Goal: Use online tool/utility: Utilize a website feature to perform a specific function

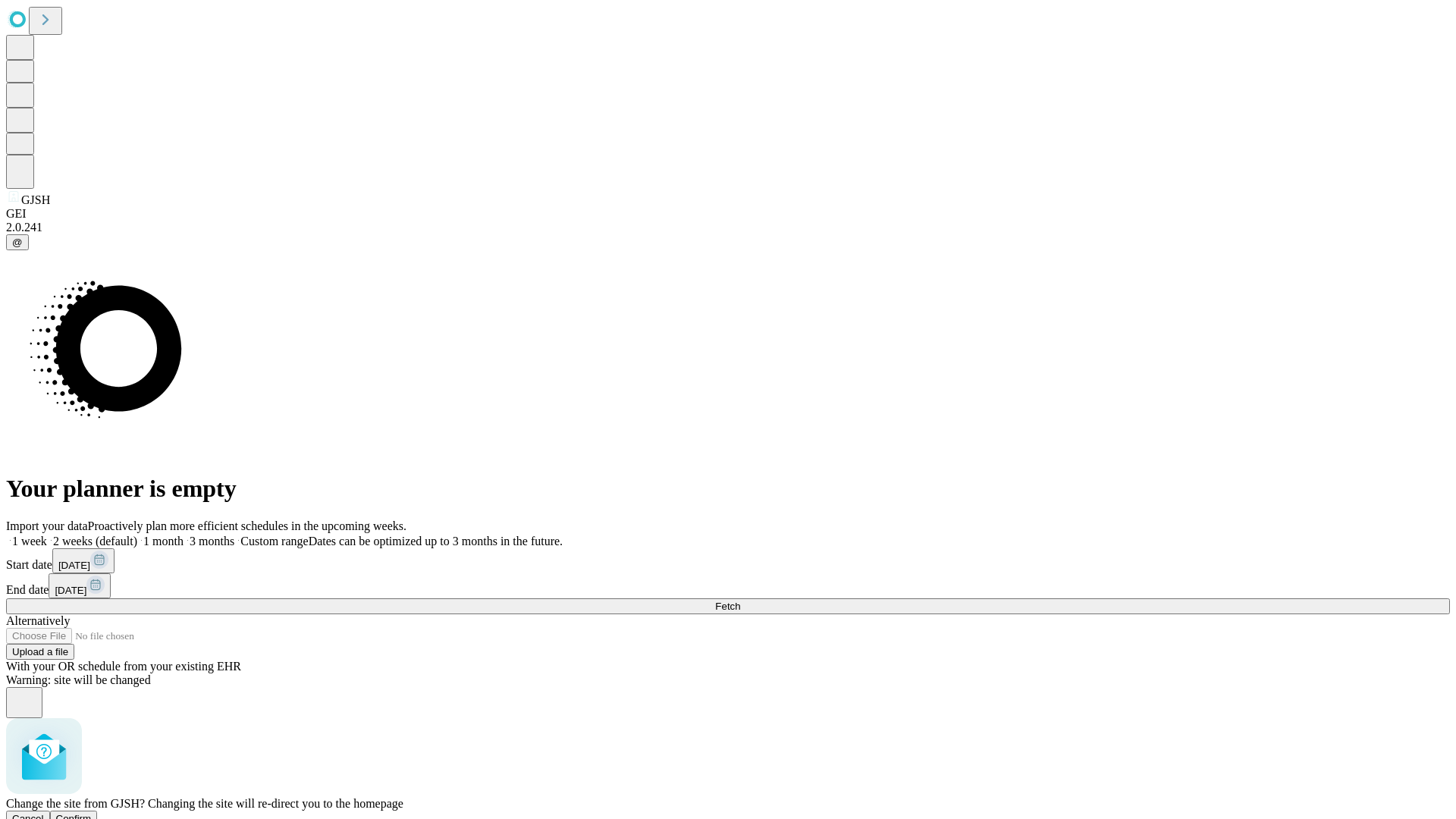
click at [92, 813] on span "Confirm" at bounding box center [74, 819] width 36 height 11
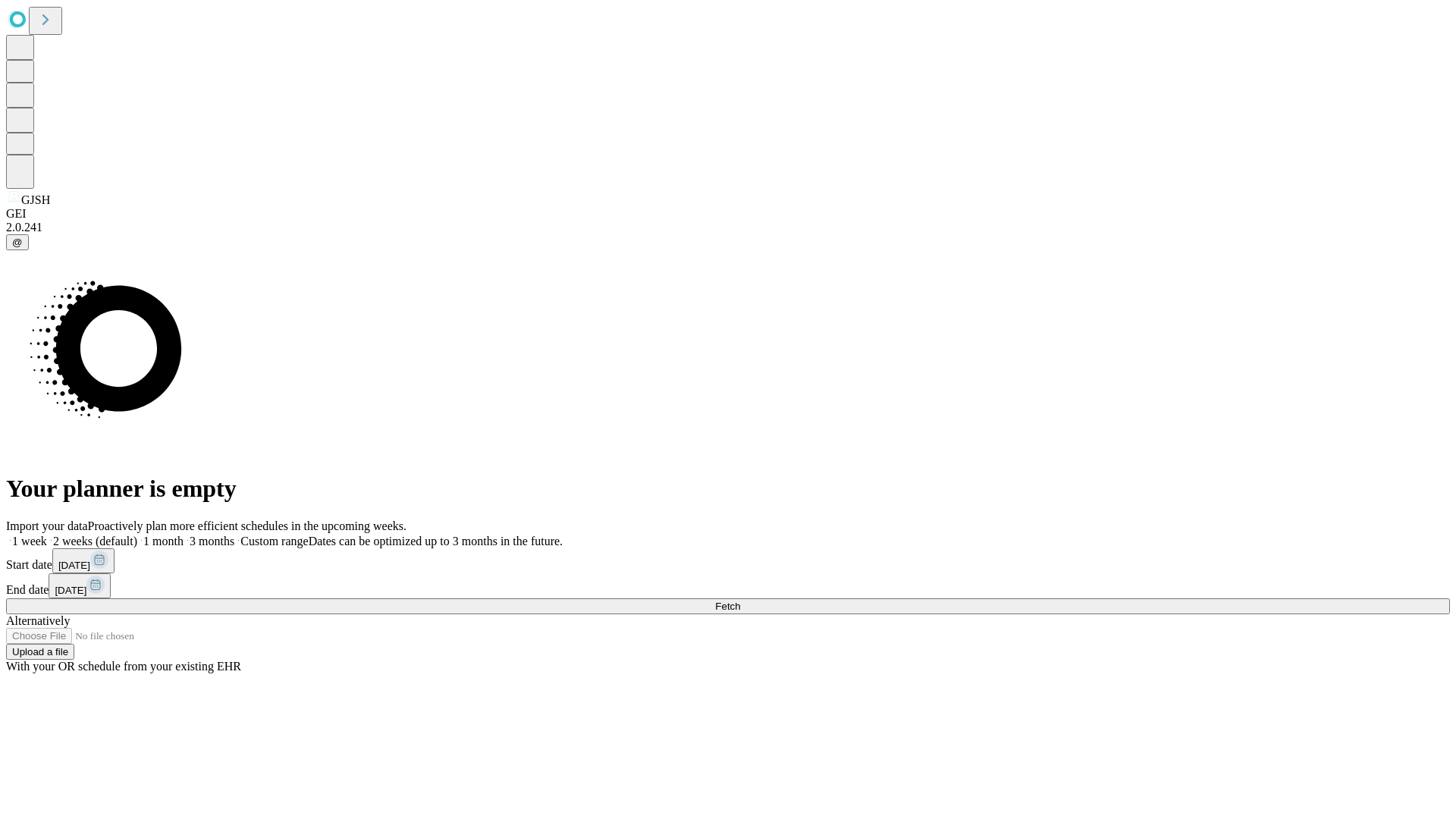
click at [138, 535] on label "2 weeks (default)" at bounding box center [92, 541] width 90 height 13
click at [740, 601] on span "Fetch" at bounding box center [727, 606] width 25 height 11
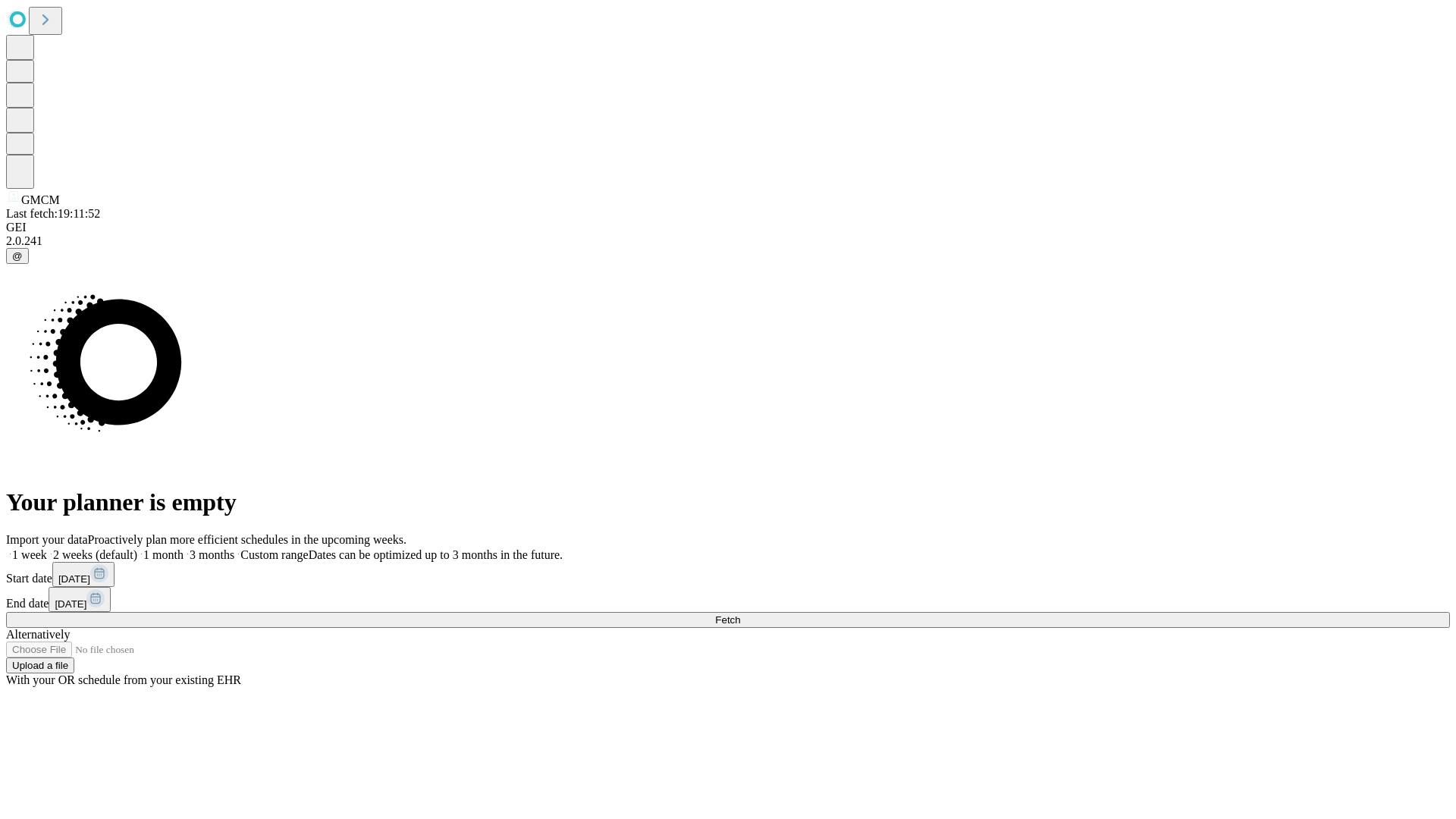
click at [138, 549] on label "2 weeks (default)" at bounding box center [92, 555] width 90 height 13
click at [740, 614] on span "Fetch" at bounding box center [727, 620] width 25 height 11
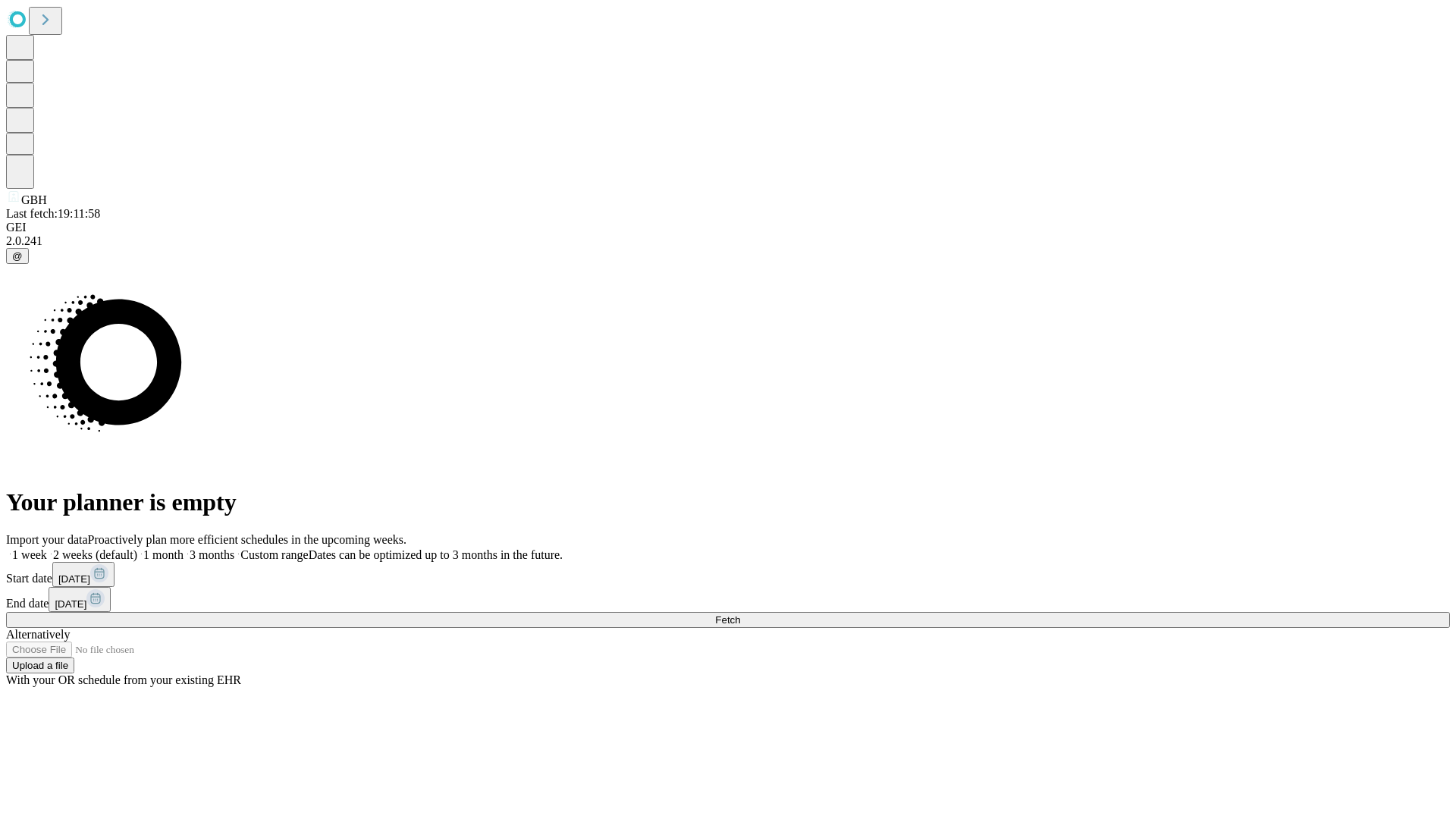
click at [138, 549] on label "2 weeks (default)" at bounding box center [92, 555] width 90 height 13
click at [740, 614] on span "Fetch" at bounding box center [727, 620] width 25 height 11
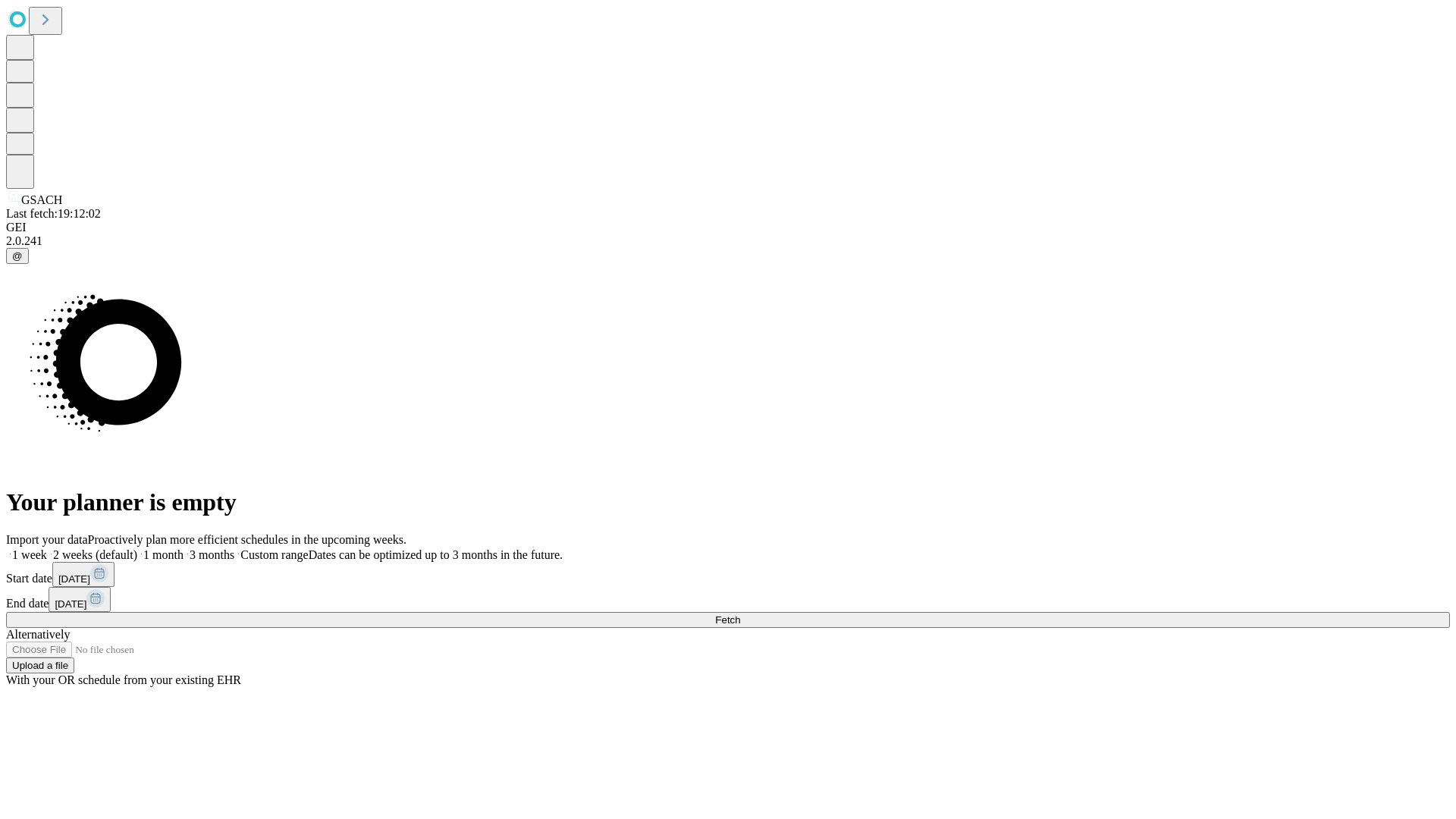
click at [138, 549] on label "2 weeks (default)" at bounding box center [92, 555] width 90 height 13
click at [740, 614] on span "Fetch" at bounding box center [727, 620] width 25 height 11
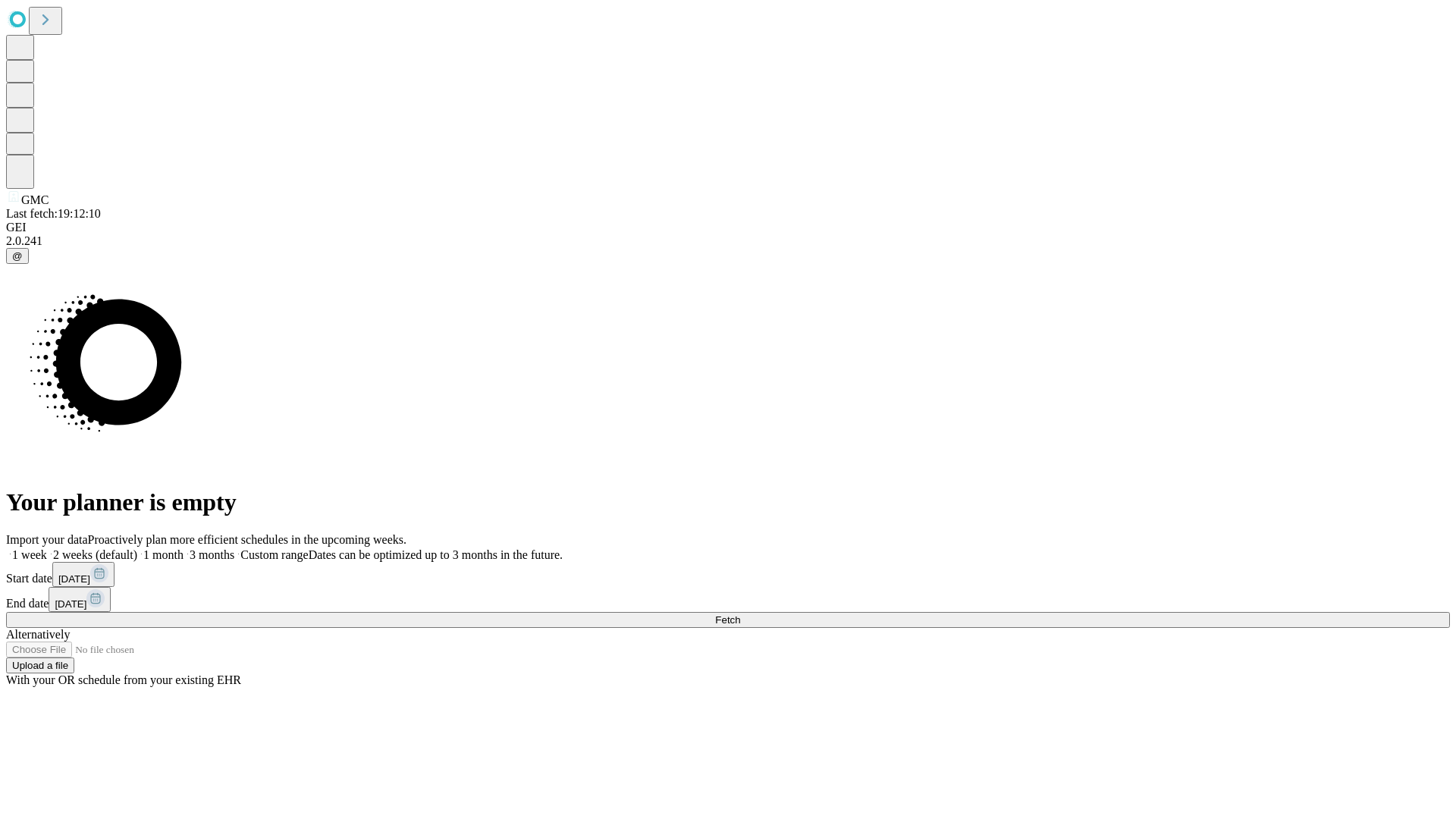
click at [138, 549] on label "2 weeks (default)" at bounding box center [92, 555] width 90 height 13
click at [740, 614] on span "Fetch" at bounding box center [727, 620] width 25 height 11
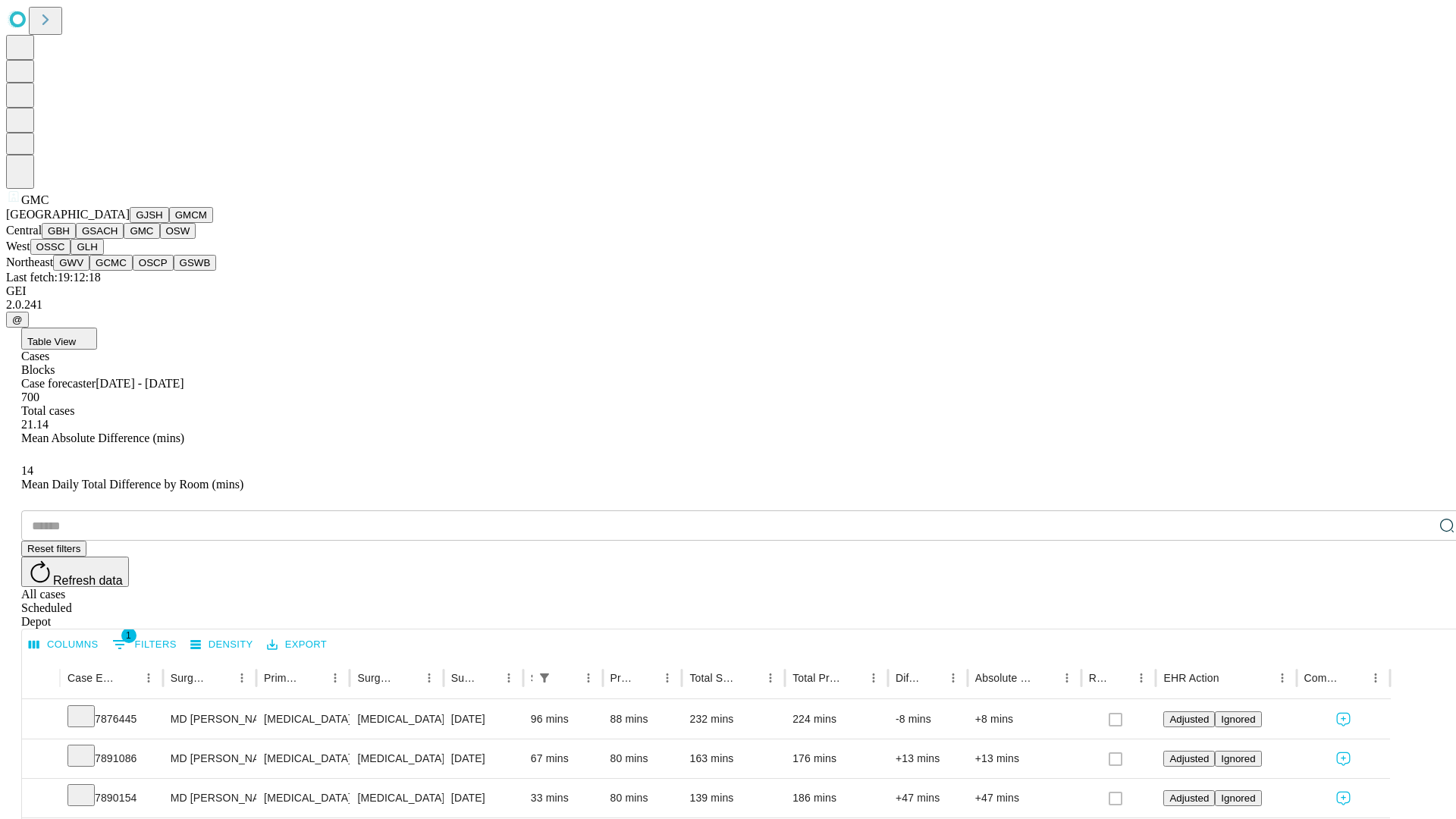
click at [160, 239] on button "OSW" at bounding box center [178, 231] width 37 height 16
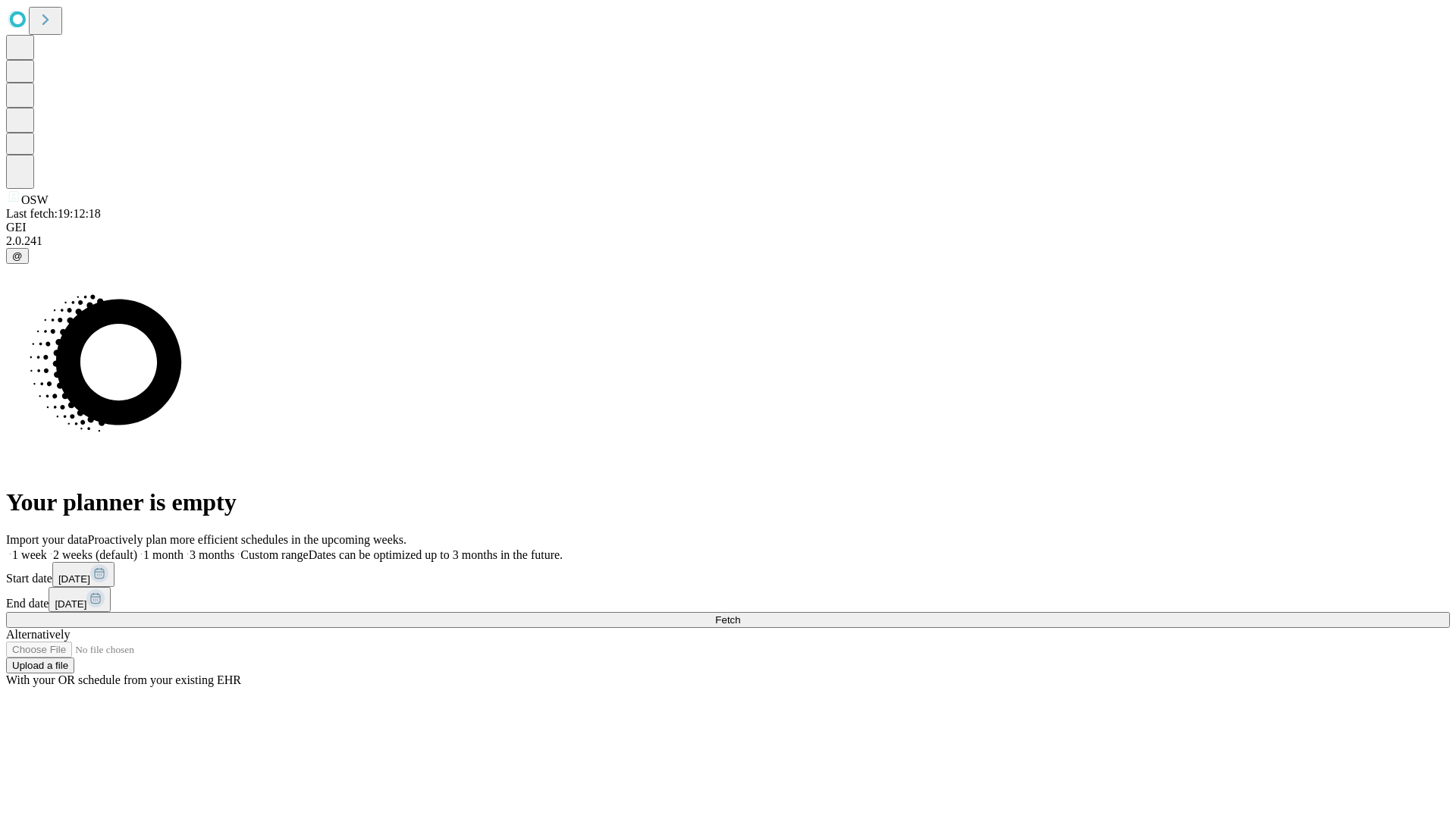
click at [138, 549] on label "2 weeks (default)" at bounding box center [92, 555] width 90 height 13
click at [740, 614] on span "Fetch" at bounding box center [727, 620] width 25 height 11
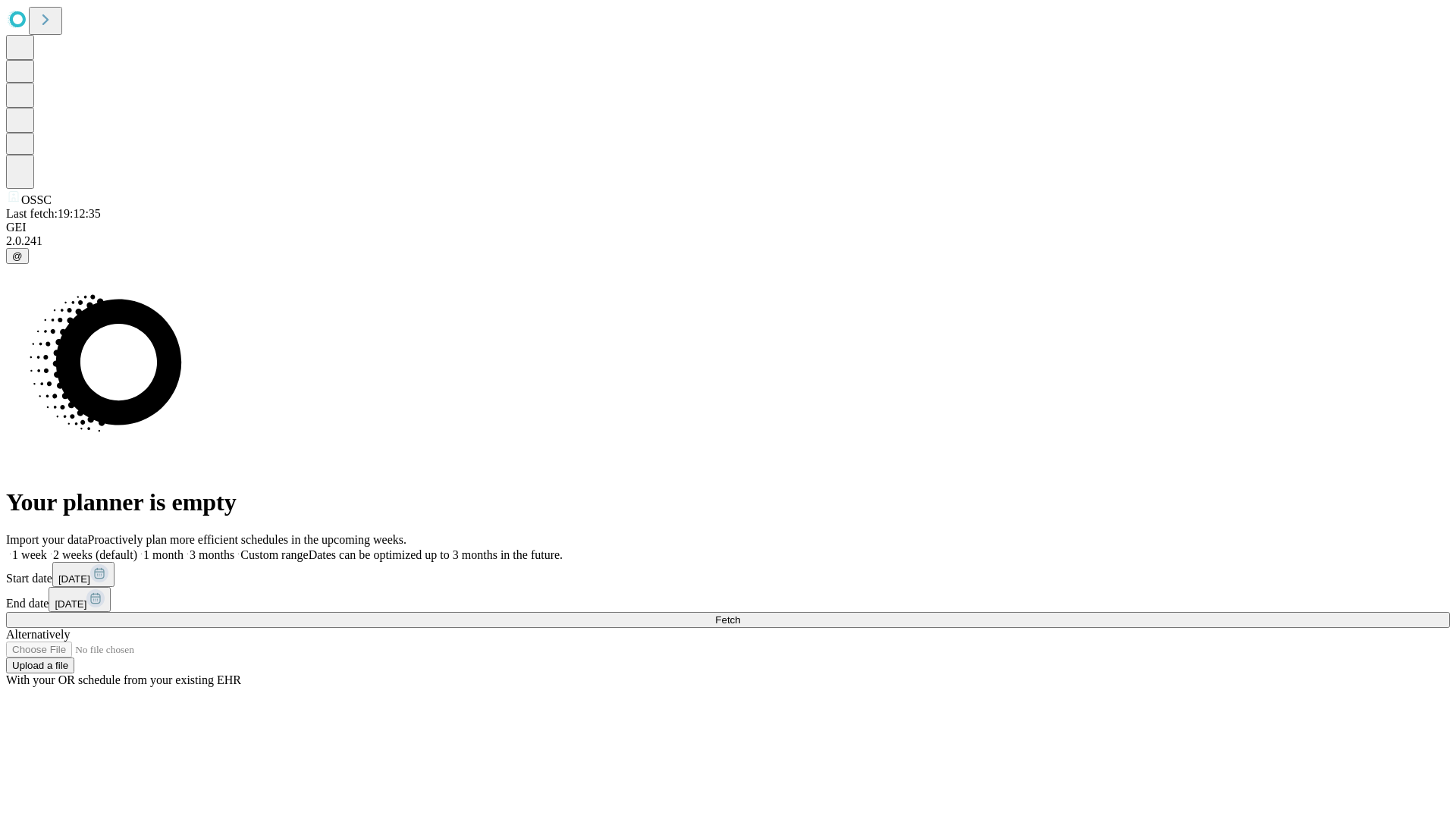
click at [138, 549] on label "2 weeks (default)" at bounding box center [92, 555] width 90 height 13
click at [740, 614] on span "Fetch" at bounding box center [727, 620] width 25 height 11
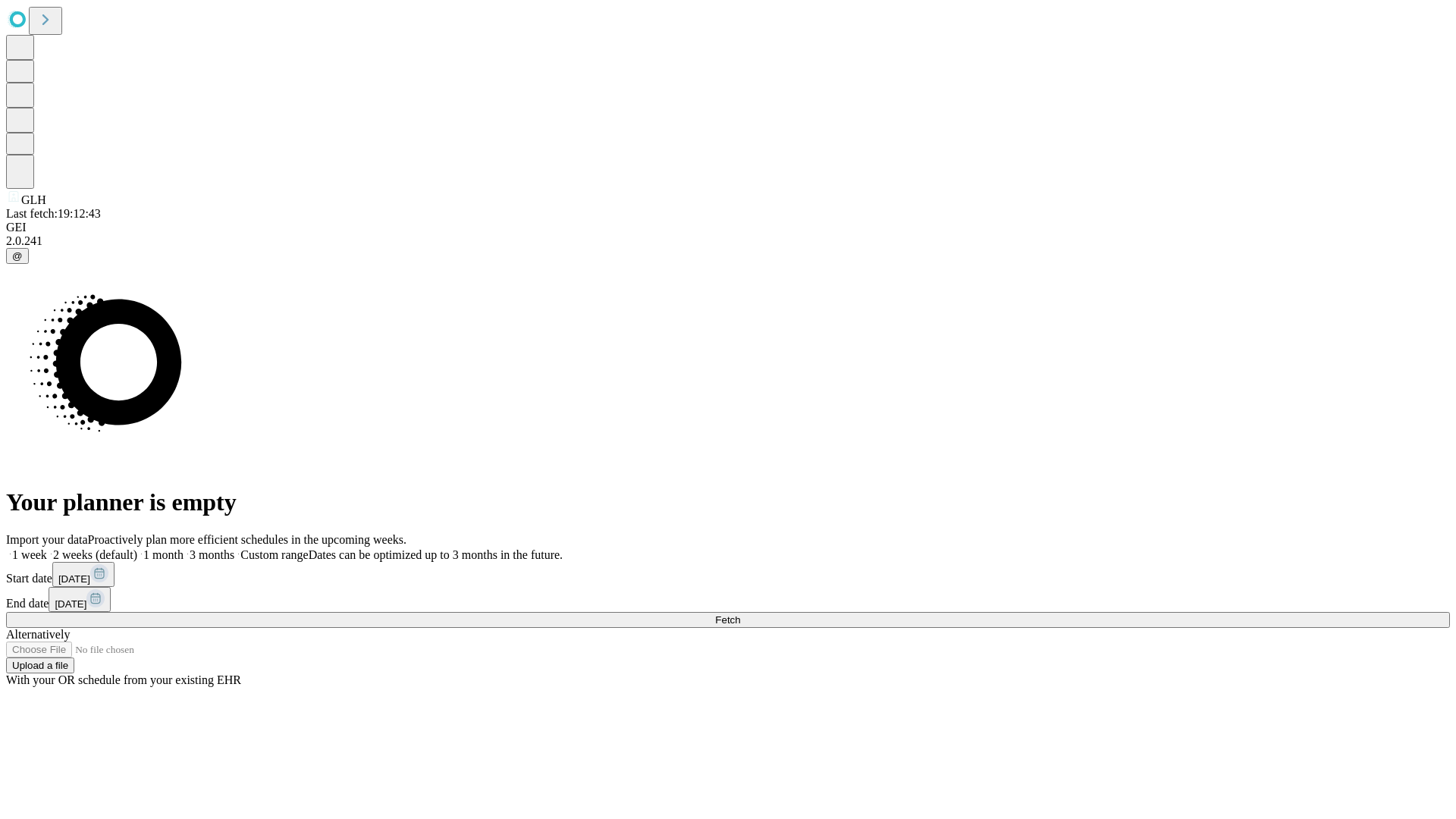
click at [138, 549] on label "2 weeks (default)" at bounding box center [92, 555] width 90 height 13
click at [740, 614] on span "Fetch" at bounding box center [727, 620] width 25 height 11
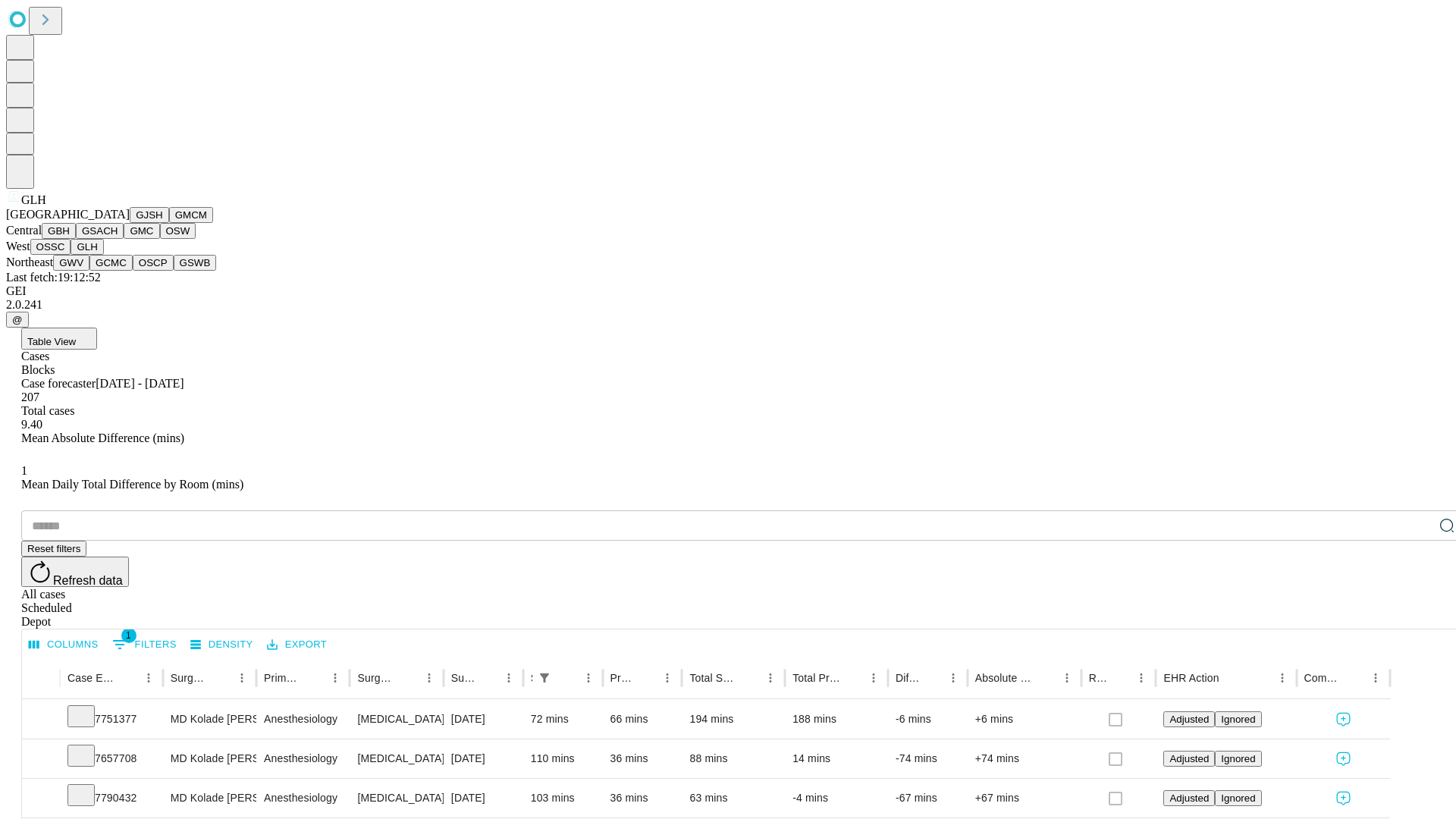
click at [90, 271] on button "GWV" at bounding box center [71, 263] width 37 height 16
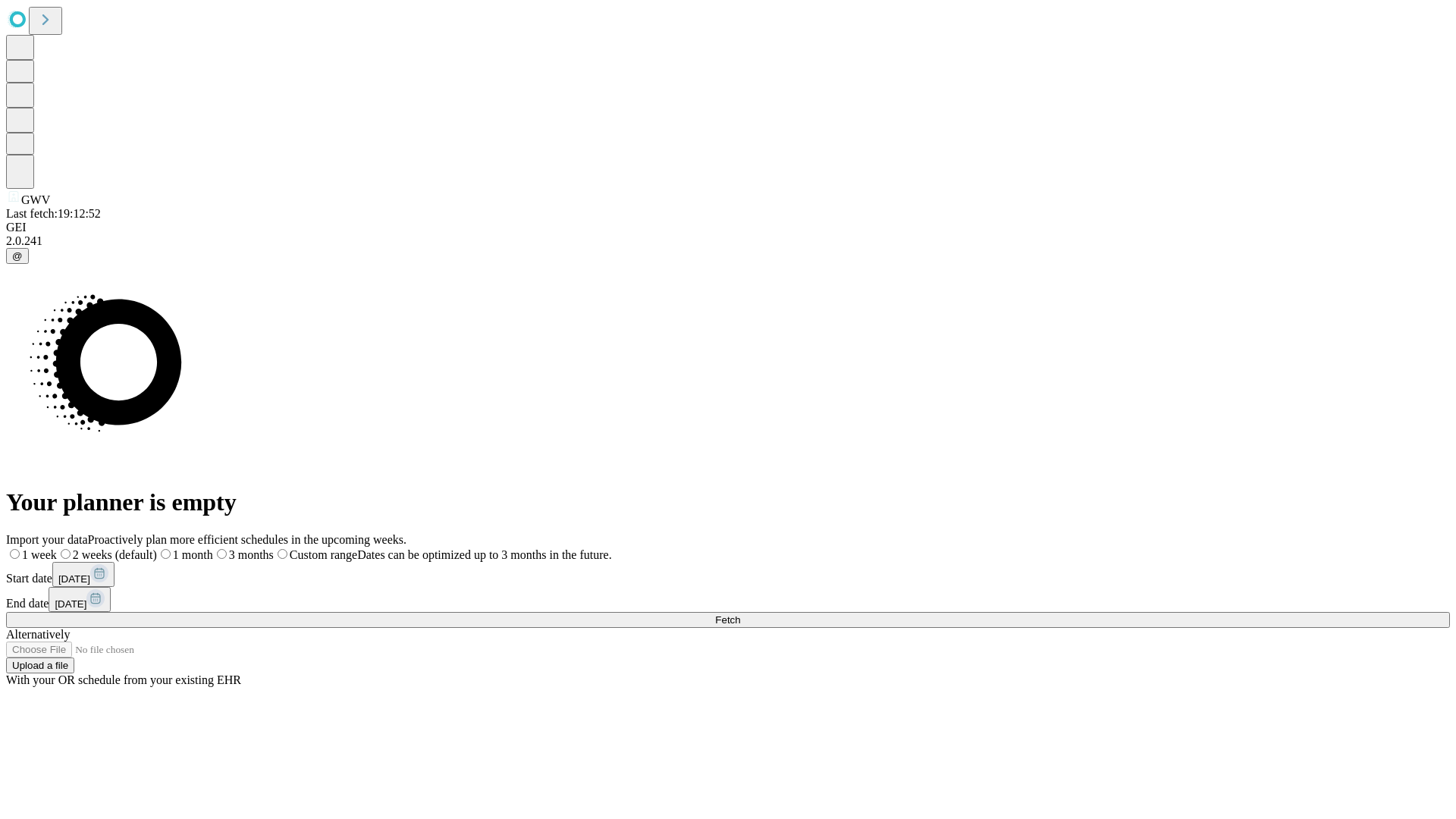
click at [157, 549] on label "2 weeks (default)" at bounding box center [106, 555] width 100 height 13
click at [740, 614] on span "Fetch" at bounding box center [727, 620] width 25 height 11
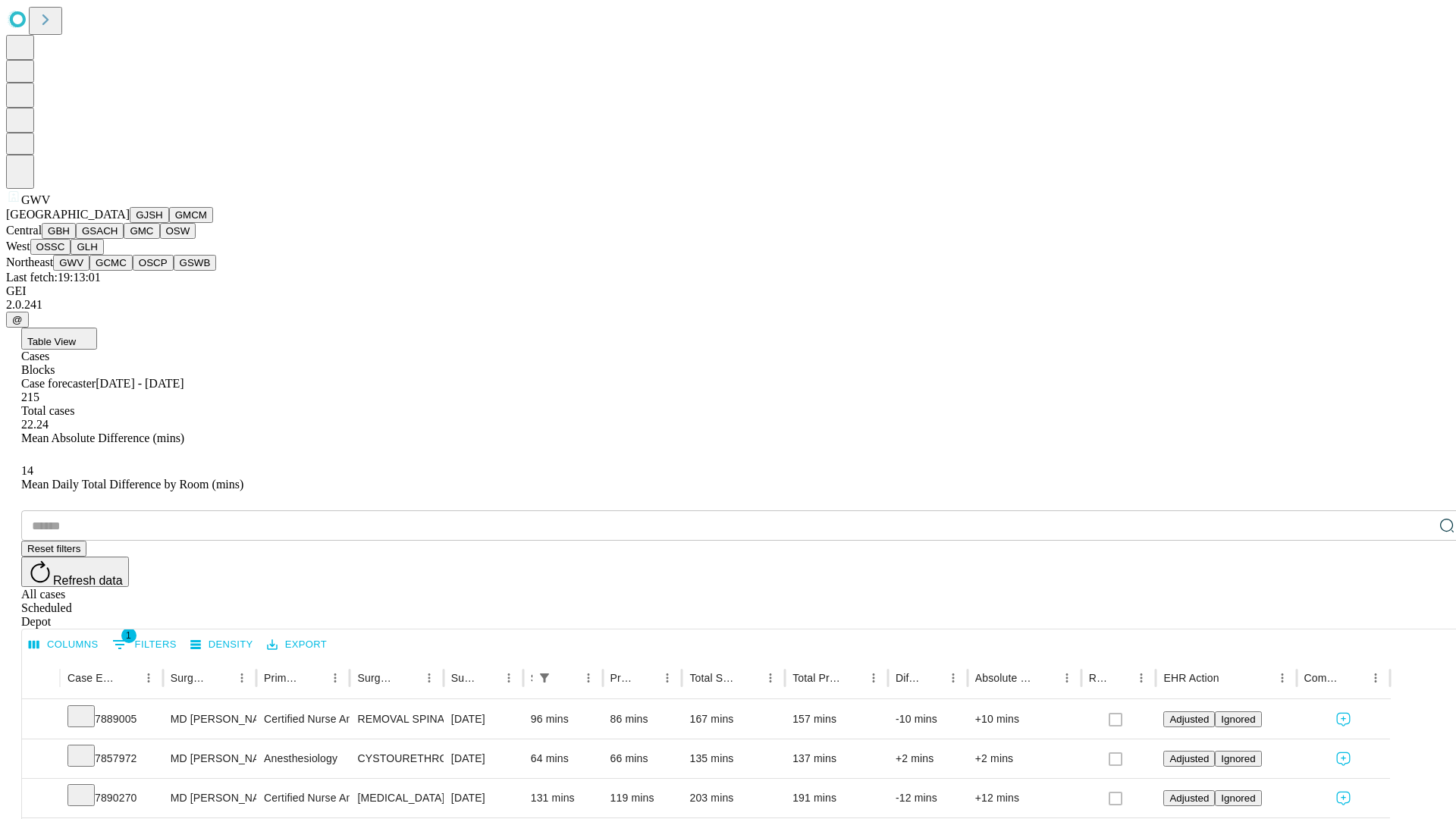
click at [118, 271] on button "GCMC" at bounding box center [111, 263] width 43 height 16
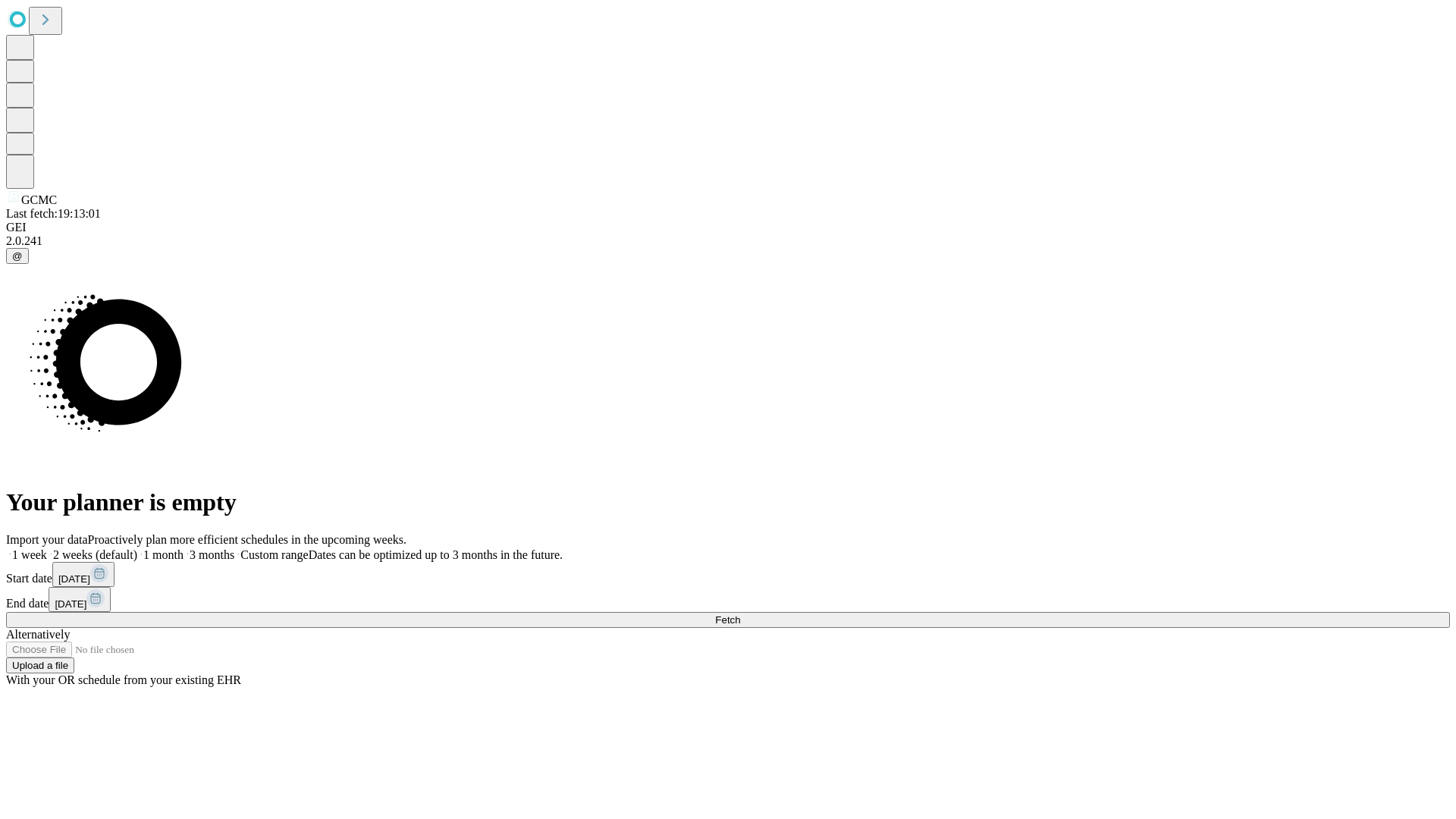
click at [138, 549] on label "2 weeks (default)" at bounding box center [92, 555] width 90 height 13
click at [740, 614] on span "Fetch" at bounding box center [727, 620] width 25 height 11
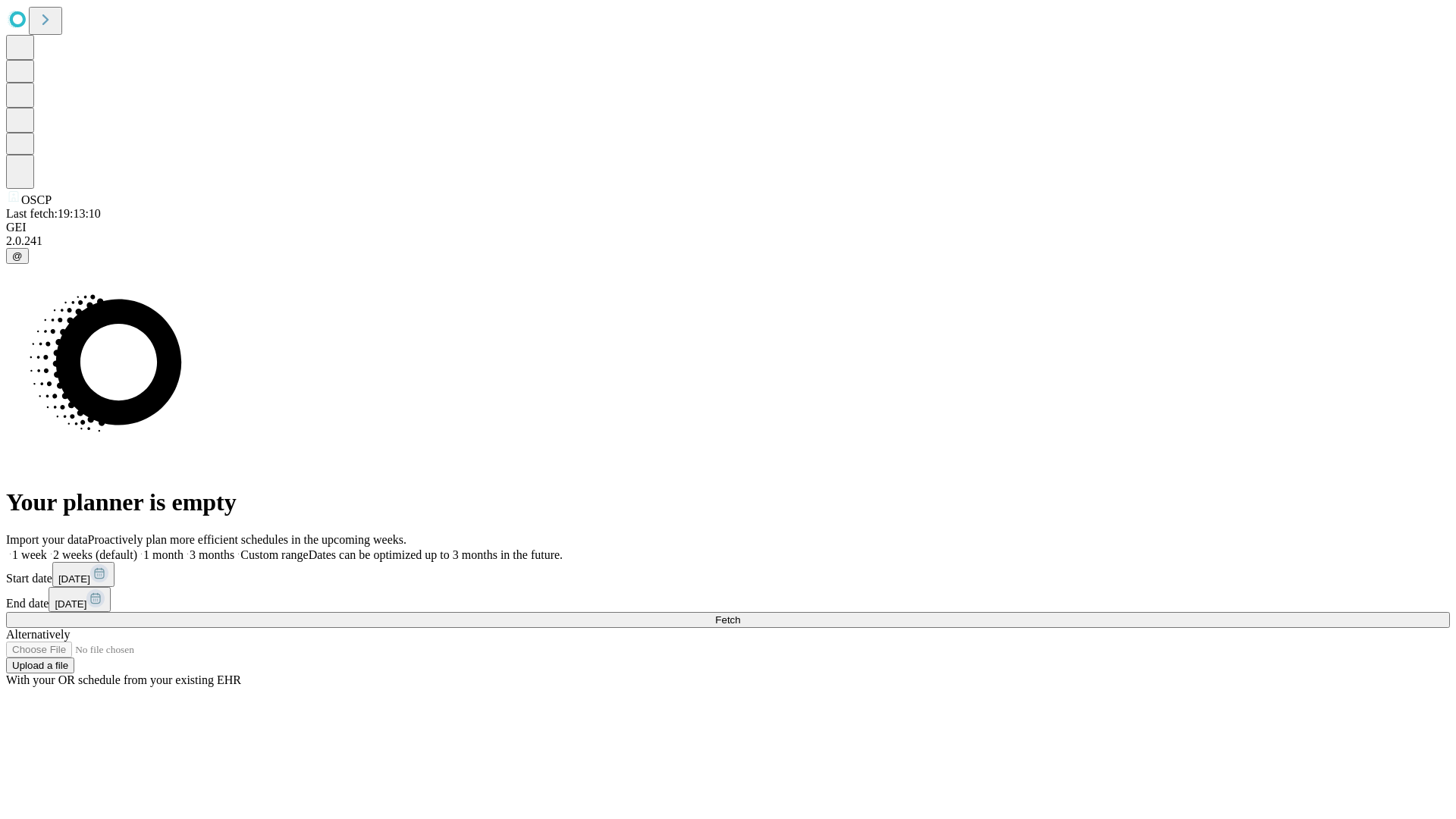
click at [138, 549] on label "2 weeks (default)" at bounding box center [92, 555] width 90 height 13
click at [740, 614] on span "Fetch" at bounding box center [727, 620] width 25 height 11
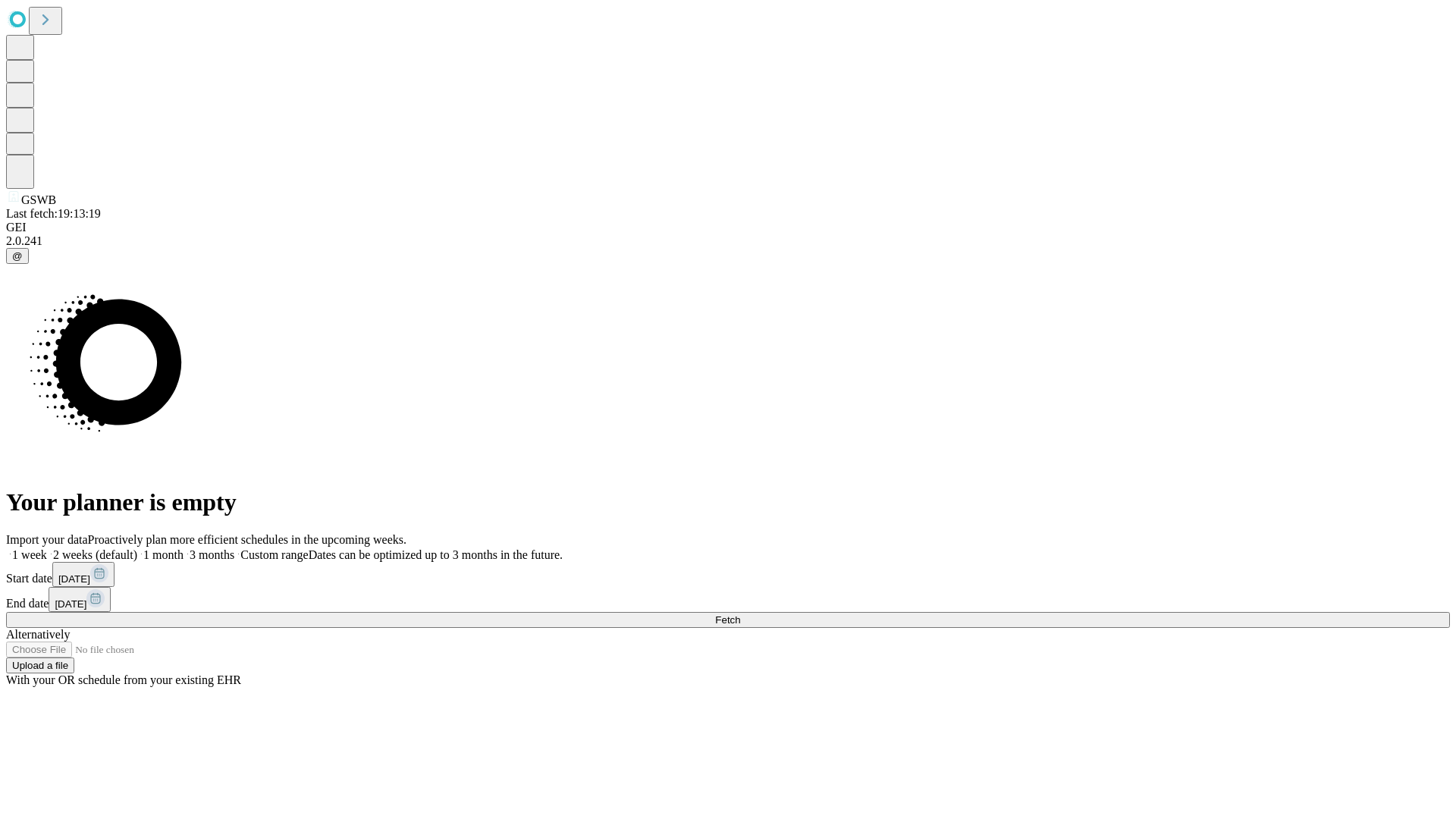
click at [138, 549] on label "2 weeks (default)" at bounding box center [92, 555] width 90 height 13
click at [740, 614] on span "Fetch" at bounding box center [727, 620] width 25 height 11
